Goal: Browse casually

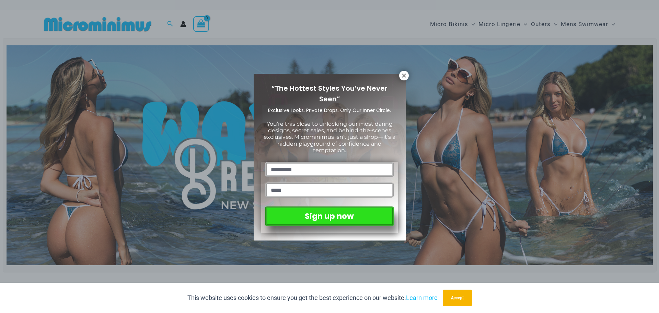
click at [393, 84] on div "“The Hottest Styles You’ve Never Seen” Exclusive Looks. Private Drops. Only Our…" at bounding box center [329, 156] width 137 height 151
click at [403, 76] on icon at bounding box center [404, 75] width 4 height 4
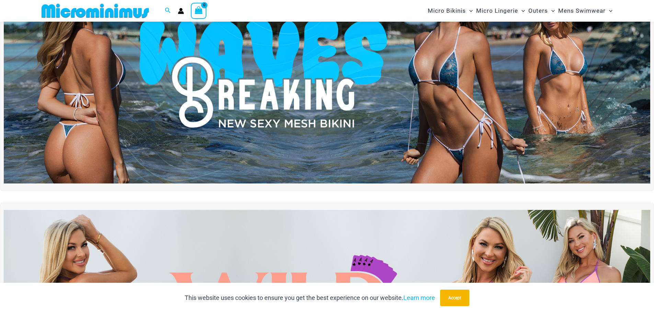
scroll to position [63, 0]
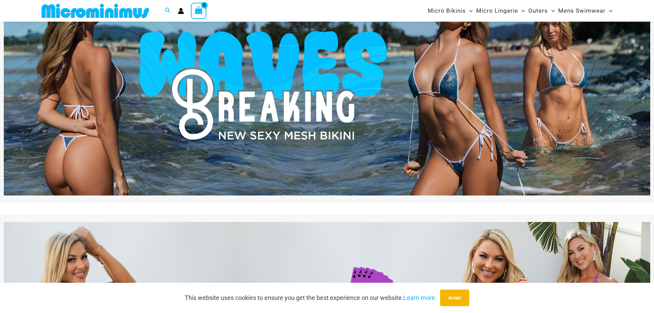
click at [395, 74] on img at bounding box center [327, 86] width 646 height 220
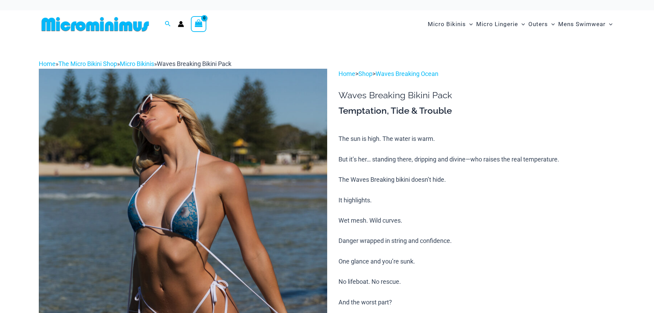
click at [221, 158] on img at bounding box center [183, 285] width 288 height 432
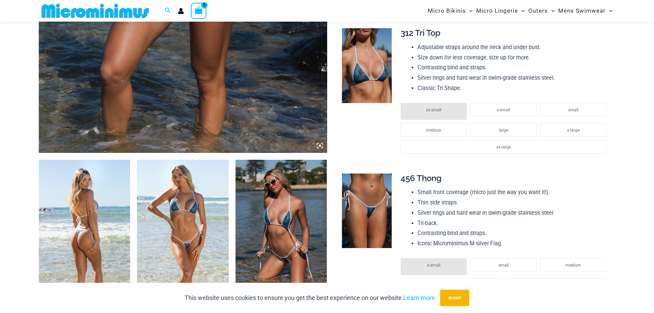
scroll to position [371, 0]
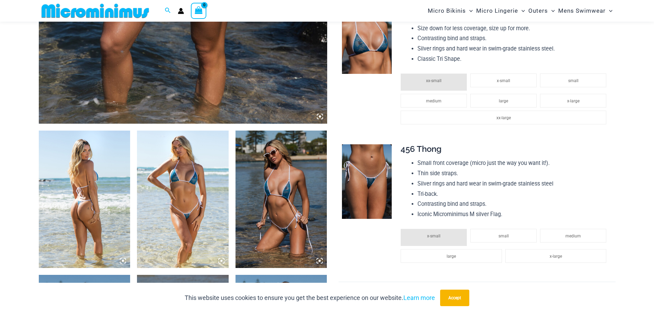
click at [83, 178] on img at bounding box center [85, 198] width 92 height 137
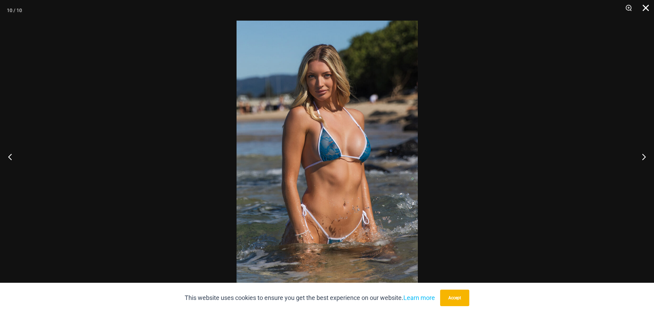
click at [645, 10] on button "Close" at bounding box center [643, 10] width 17 height 21
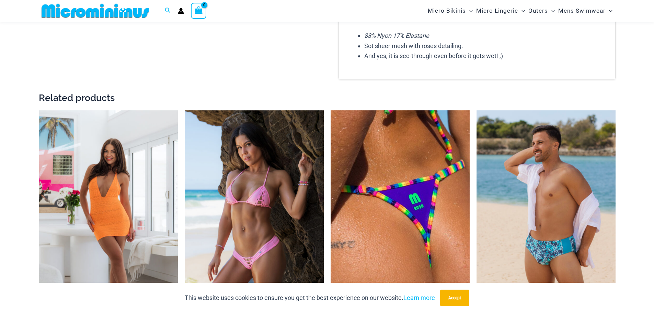
scroll to position [920, 0]
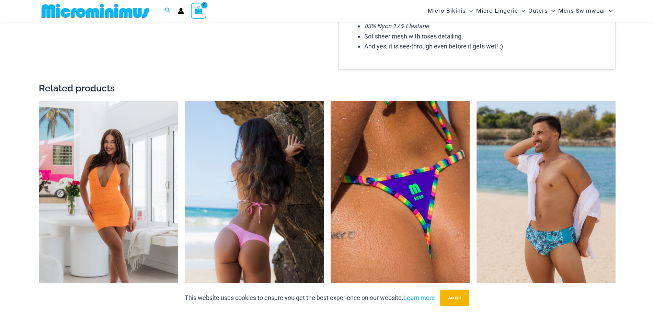
click at [238, 142] on img at bounding box center [254, 205] width 139 height 209
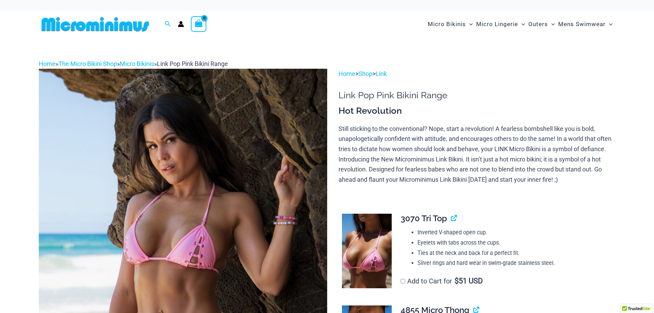
click at [238, 142] on img at bounding box center [183, 285] width 288 height 432
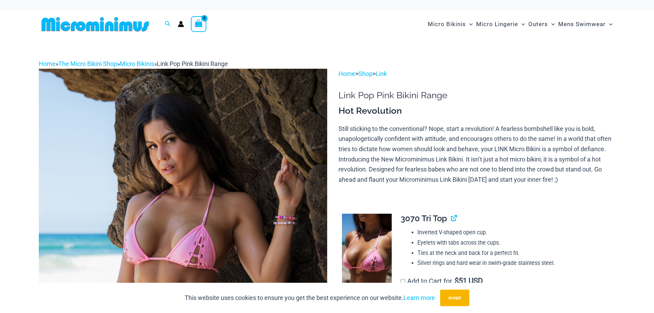
click at [238, 142] on img at bounding box center [183, 285] width 288 height 432
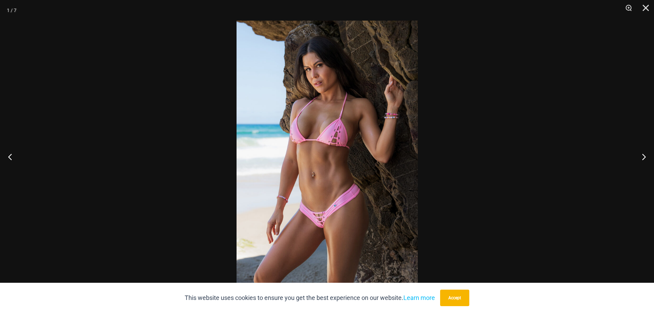
click at [328, 139] on img at bounding box center [326, 156] width 181 height 271
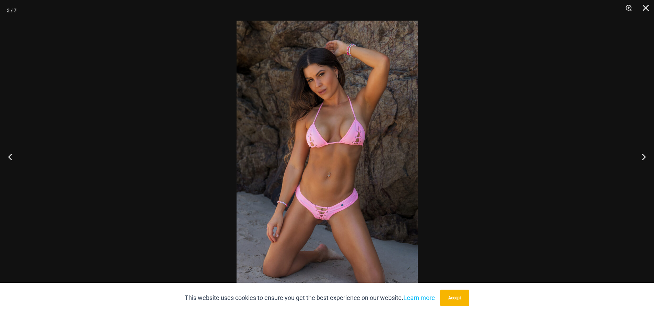
click at [322, 222] on img at bounding box center [326, 156] width 181 height 271
click at [647, 4] on button "Close" at bounding box center [643, 10] width 17 height 21
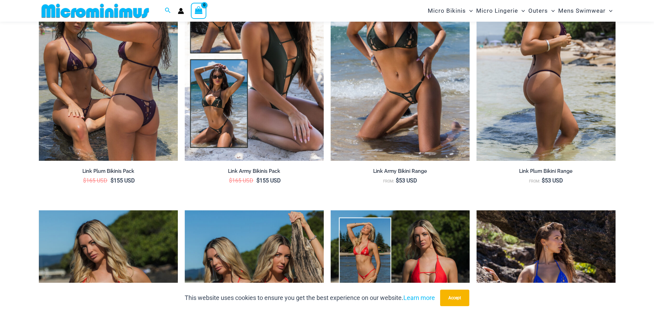
scroll to position [817, 0]
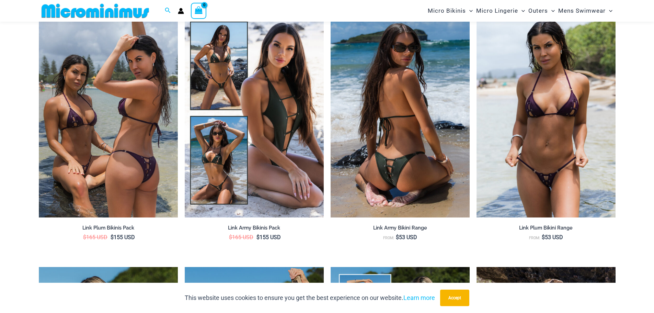
click at [376, 126] on img at bounding box center [399, 113] width 139 height 209
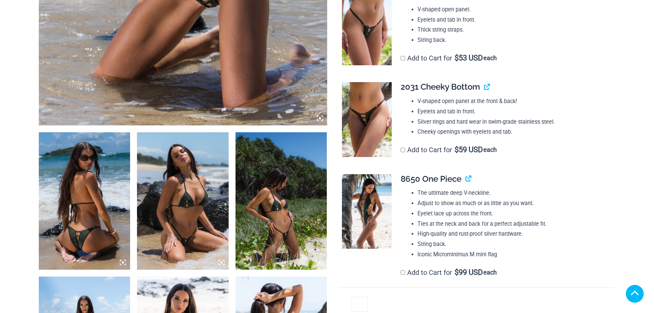
scroll to position [411, 0]
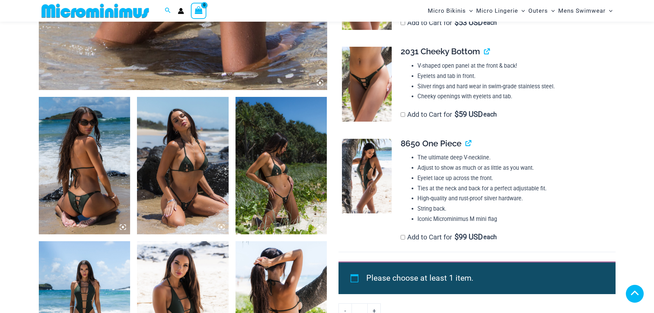
click at [135, 112] on div at bounding box center [183, 18] width 288 height 721
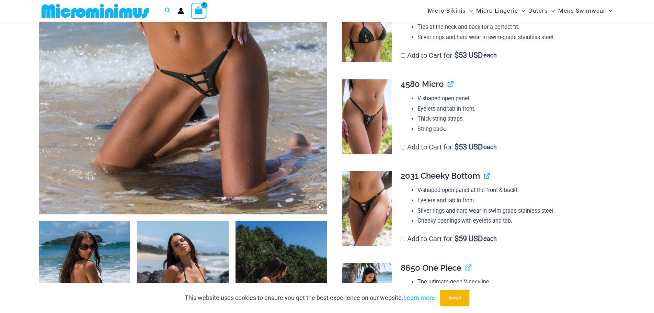
scroll to position [275, 0]
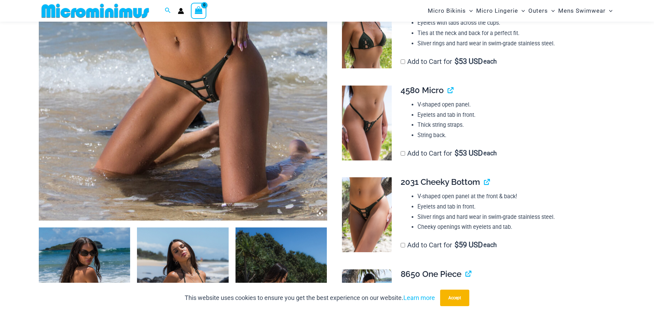
click at [321, 214] on icon at bounding box center [320, 213] width 6 height 6
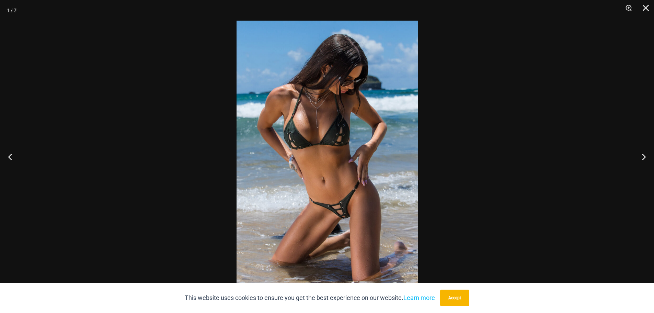
click at [319, 175] on img at bounding box center [326, 156] width 181 height 271
click at [647, 6] on button "Close" at bounding box center [643, 10] width 17 height 21
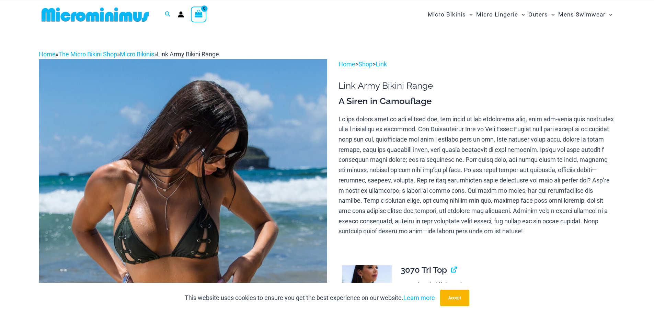
scroll to position [0, 0]
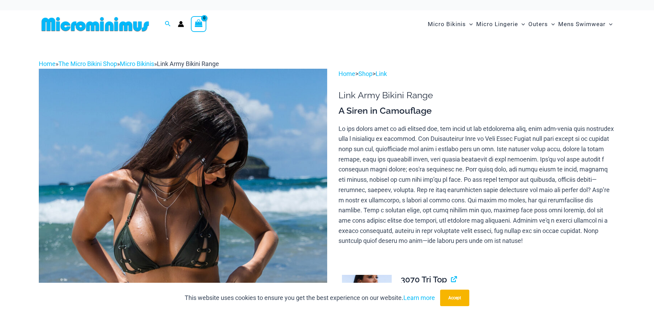
click at [100, 26] on img at bounding box center [95, 23] width 113 height 15
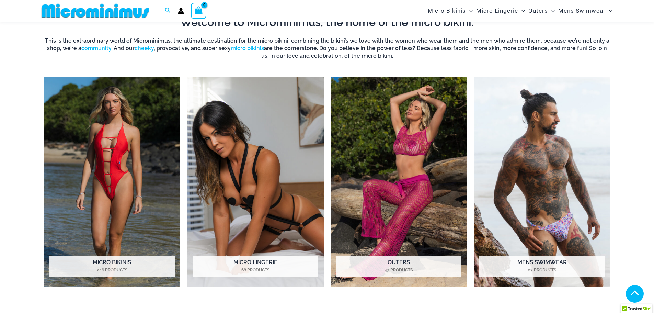
scroll to position [549, 0]
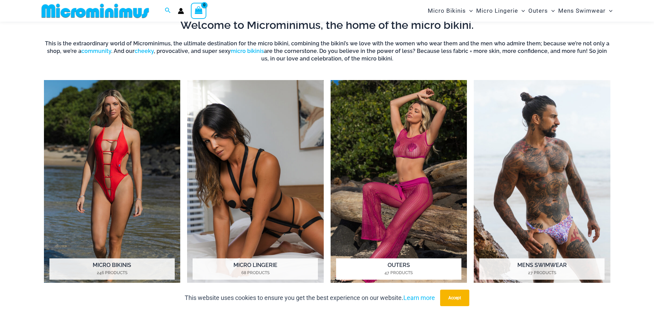
click at [391, 112] on img "Visit product category Outers" at bounding box center [398, 185] width 137 height 210
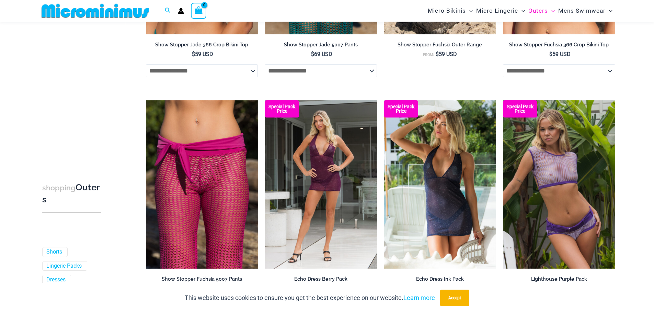
scroll to position [475, 0]
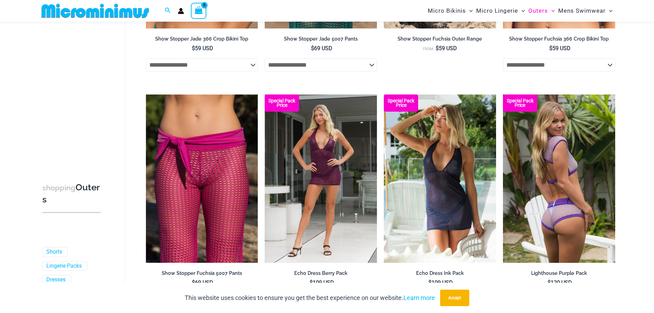
click at [533, 171] on img at bounding box center [559, 178] width 112 height 168
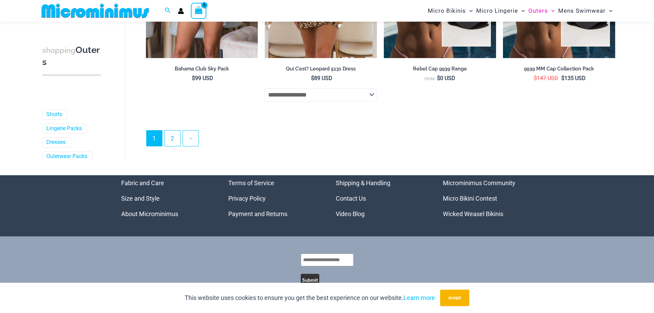
scroll to position [1870, 0]
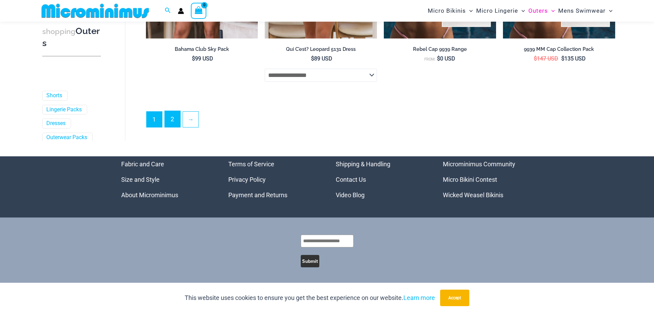
click at [171, 119] on link "2" at bounding box center [172, 119] width 15 height 16
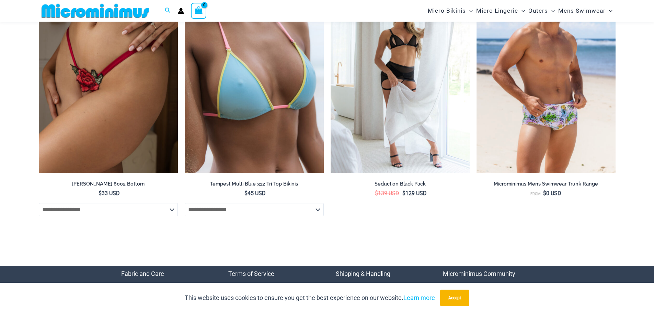
scroll to position [2465, 0]
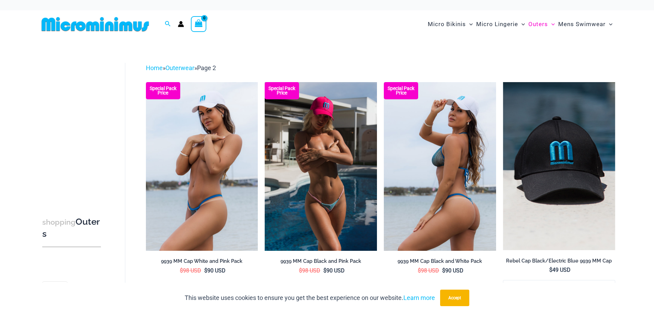
click at [416, 183] on img at bounding box center [440, 166] width 112 height 168
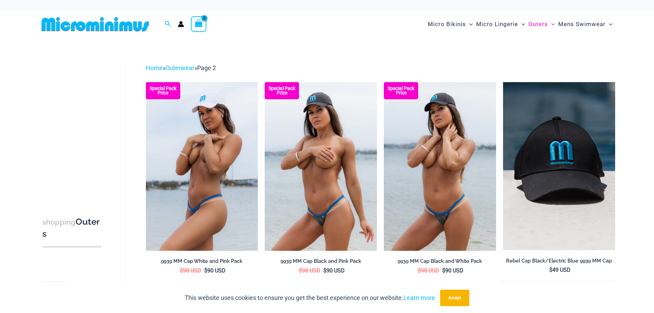
click at [340, 147] on img at bounding box center [321, 166] width 112 height 168
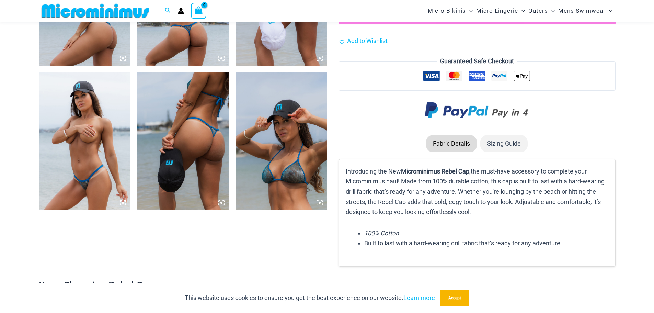
scroll to position [646, 0]
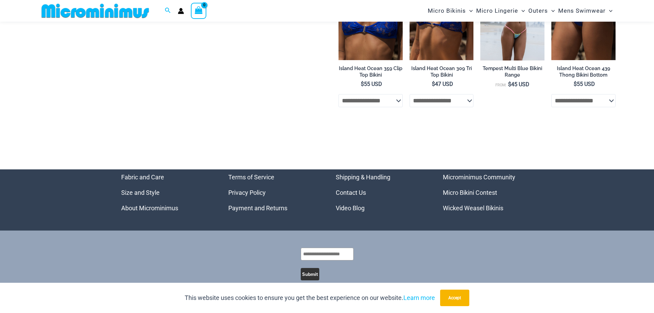
scroll to position [1884, 0]
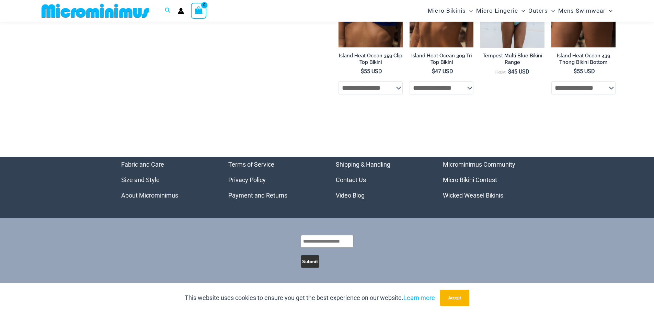
click at [137, 193] on link "About Microminimus" at bounding box center [149, 194] width 57 height 7
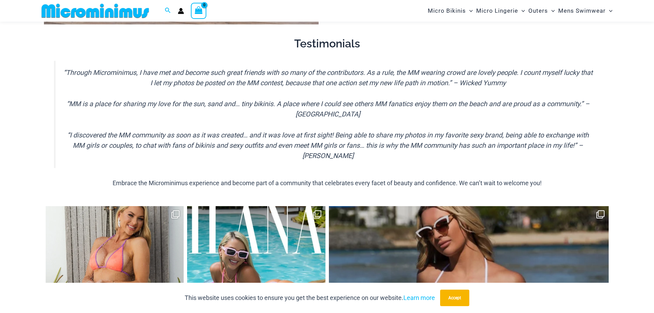
scroll to position [852, 0]
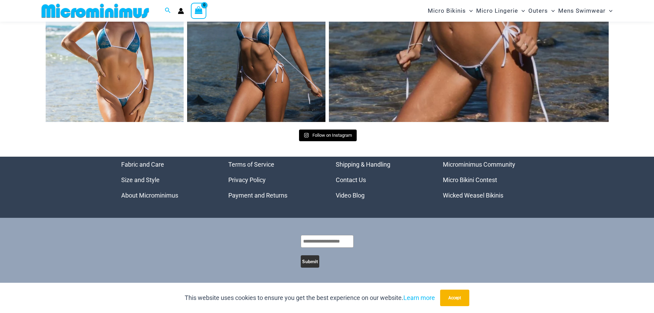
click at [360, 196] on link "Video Blog" at bounding box center [350, 194] width 29 height 7
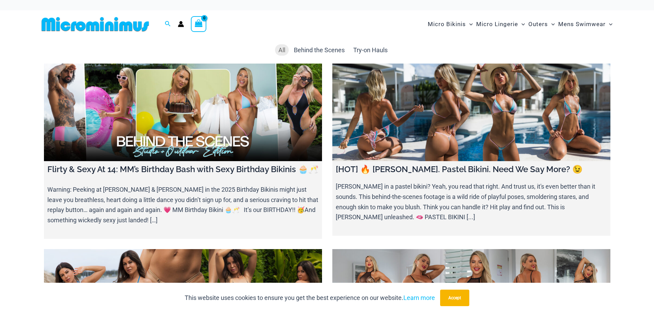
click at [174, 120] on link at bounding box center [183, 111] width 278 height 97
click at [374, 143] on link at bounding box center [471, 111] width 278 height 97
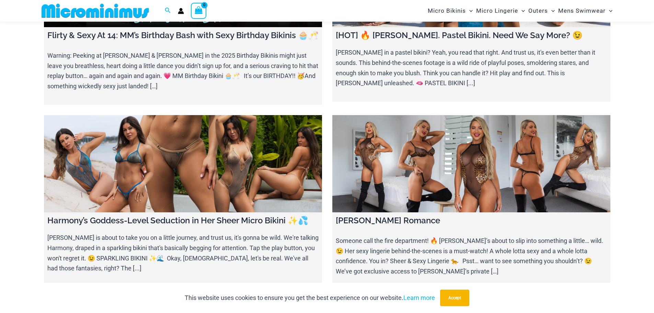
scroll to position [132, 0]
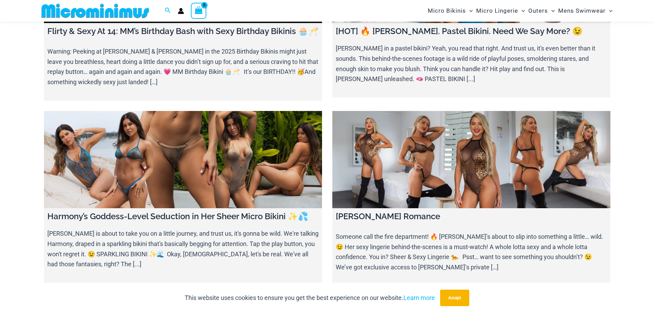
click at [128, 152] on link at bounding box center [183, 159] width 278 height 97
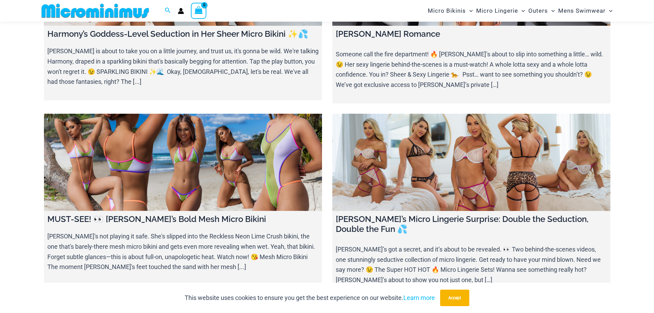
scroll to position [338, 0]
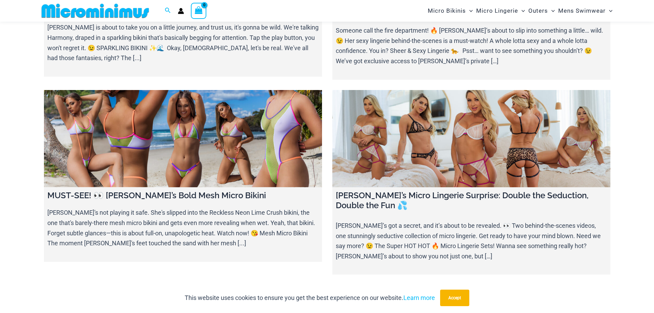
click at [382, 166] on link at bounding box center [471, 138] width 278 height 97
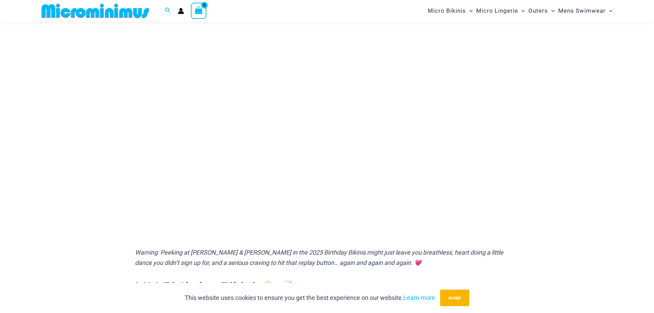
scroll to position [63, 0]
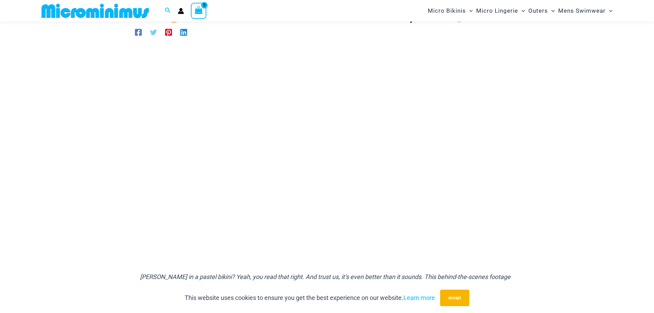
scroll to position [64, 0]
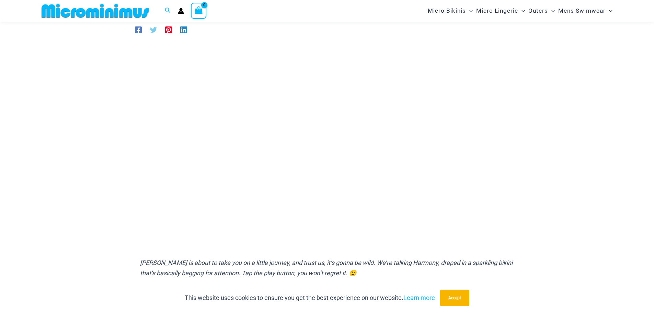
scroll to position [64, 0]
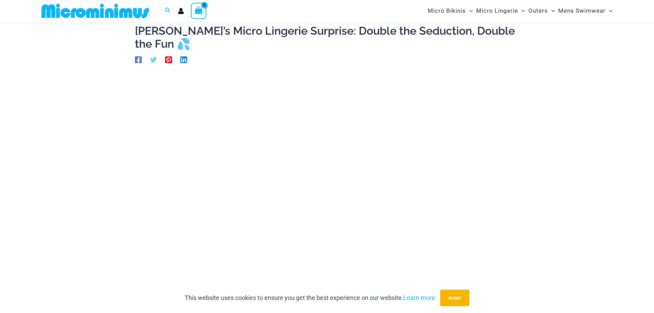
scroll to position [64, 0]
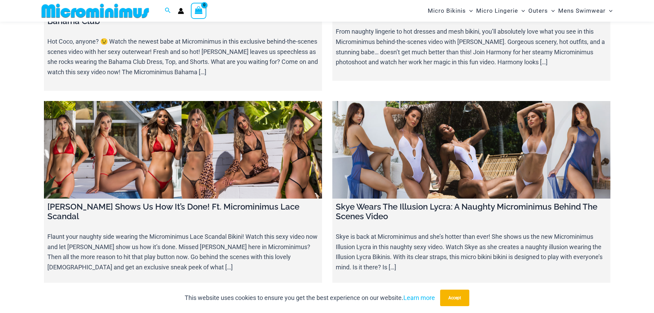
scroll to position [8318, 0]
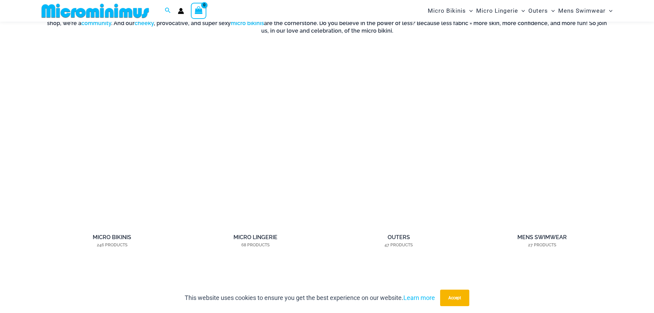
scroll to position [578, 0]
